Goal: Task Accomplishment & Management: Use online tool/utility

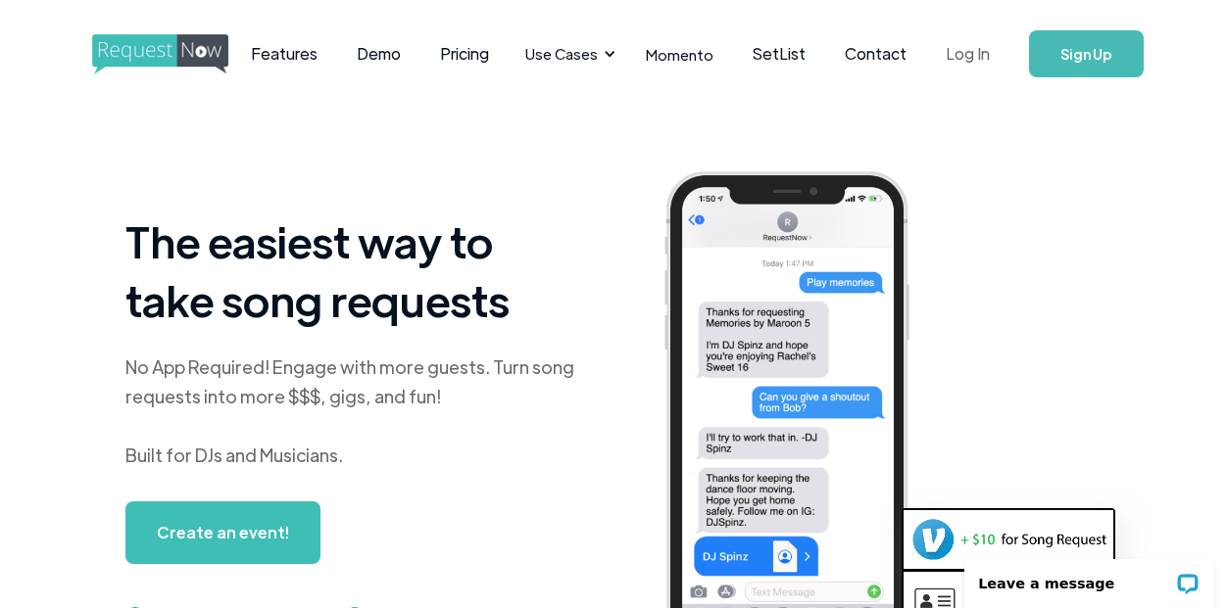
click at [956, 57] on link "Log In" at bounding box center [967, 54] width 83 height 69
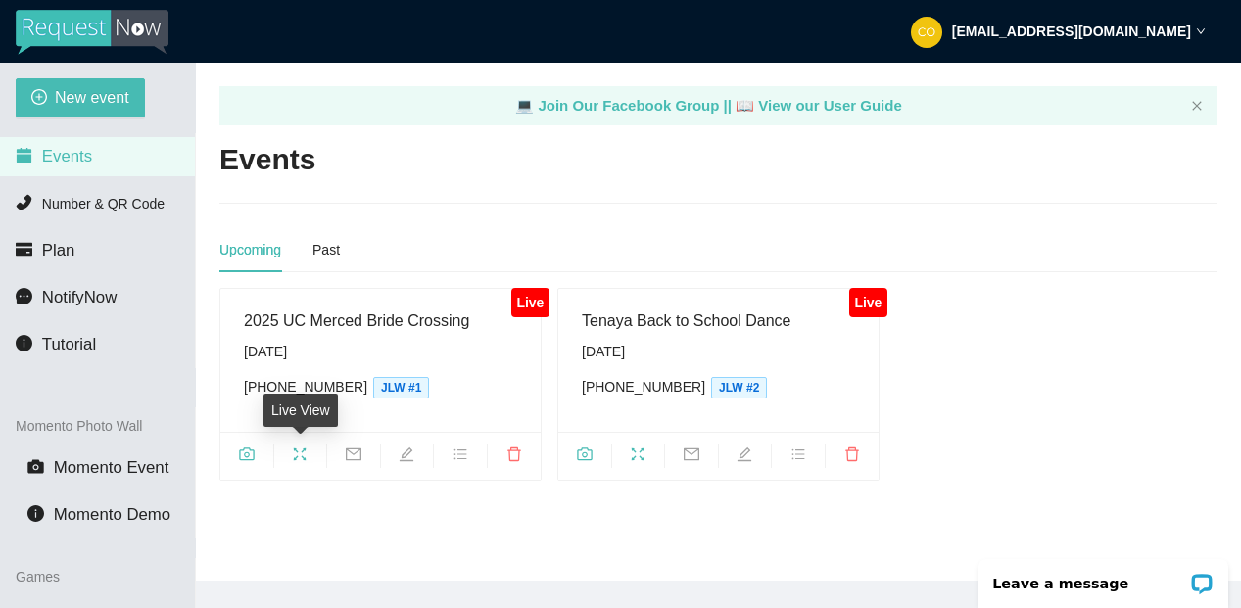
click at [301, 456] on icon "fullscreen" at bounding box center [300, 455] width 16 height 16
